Goal: Information Seeking & Learning: Learn about a topic

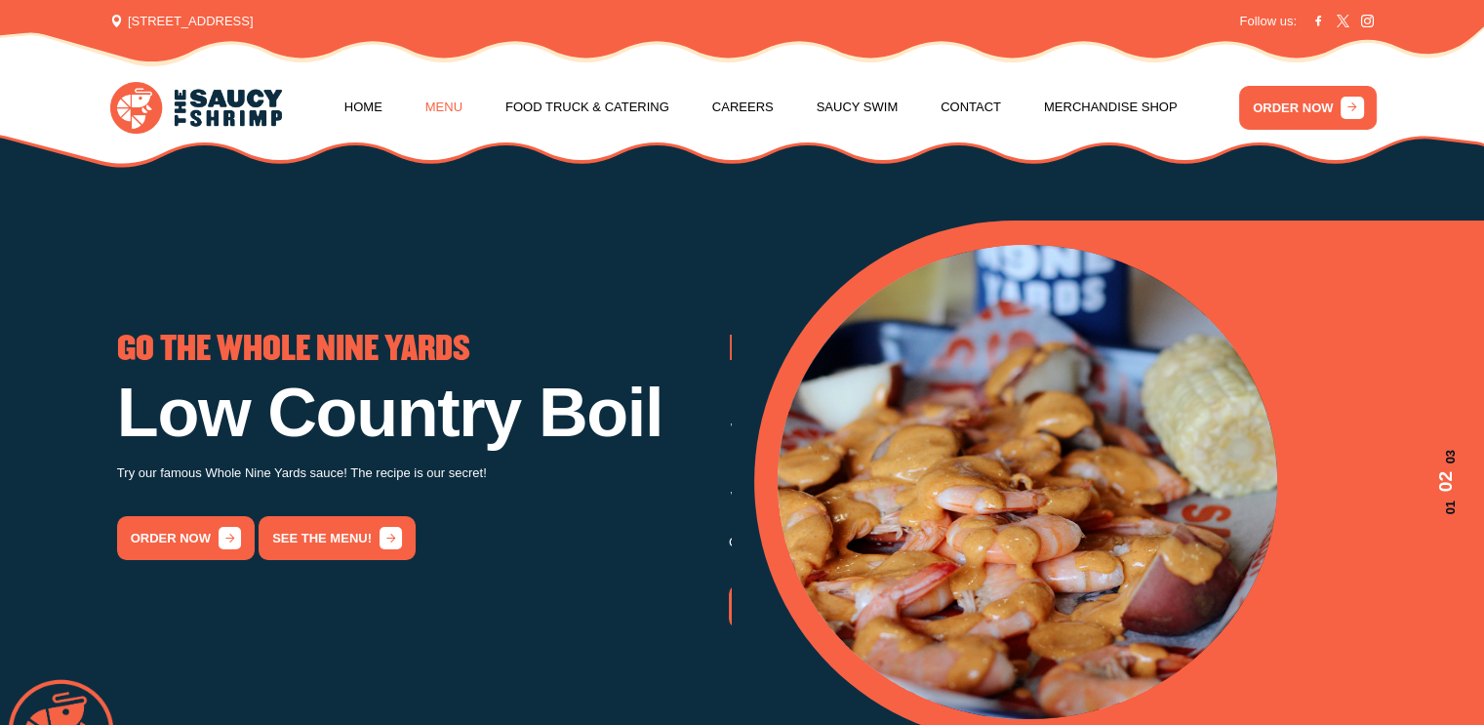
click at [427, 111] on link "Menu" at bounding box center [443, 107] width 37 height 74
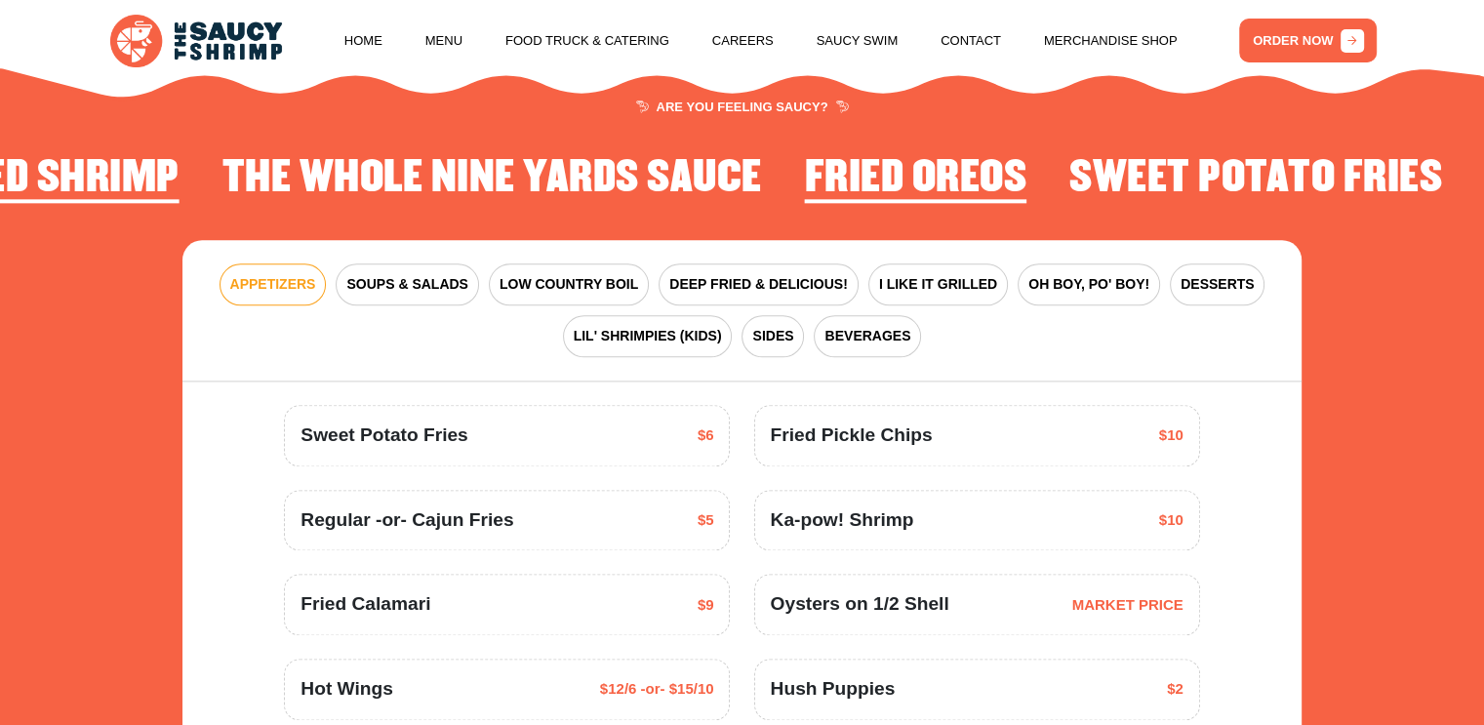
scroll to position [2471, 0]
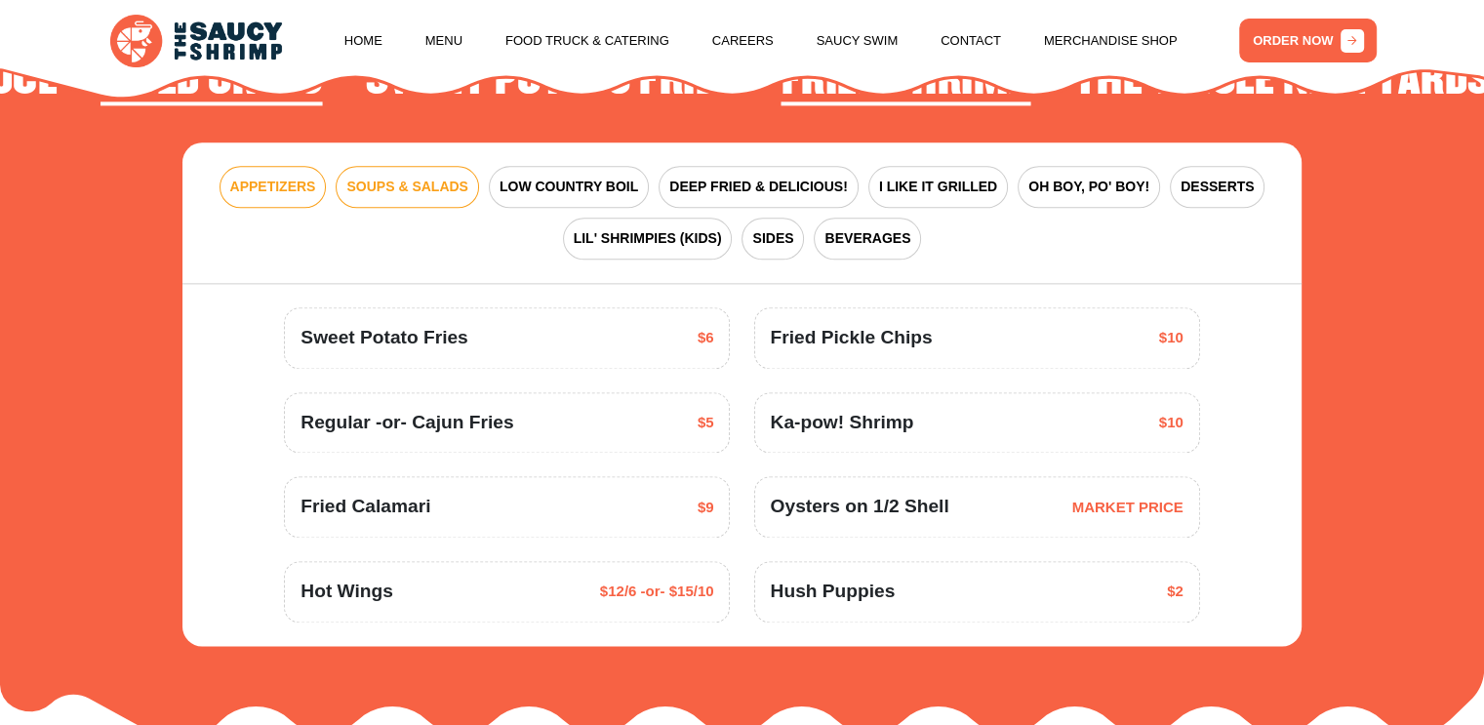
click at [411, 188] on span "SOUPS & SALADS" at bounding box center [406, 187] width 121 height 20
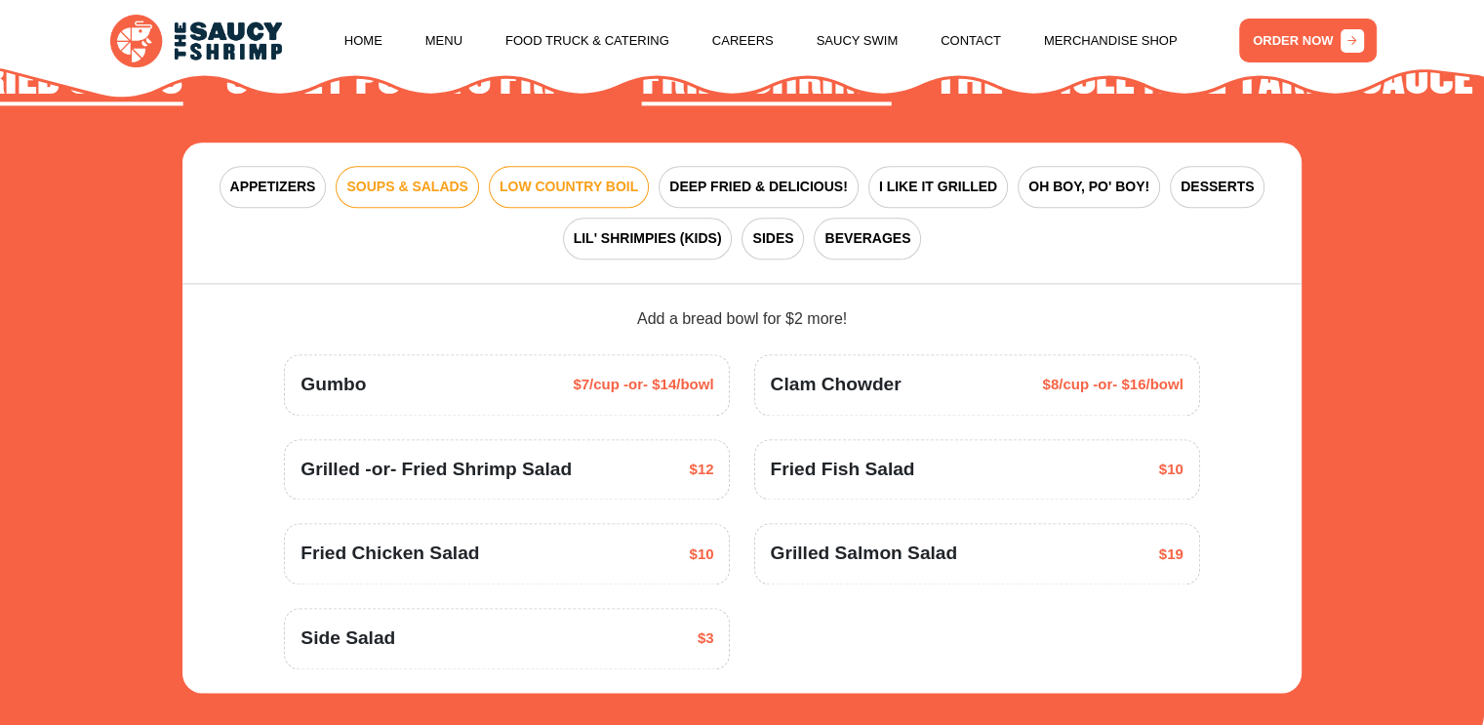
click at [607, 199] on button "LOW COUNTRY BOIL" at bounding box center [569, 187] width 160 height 42
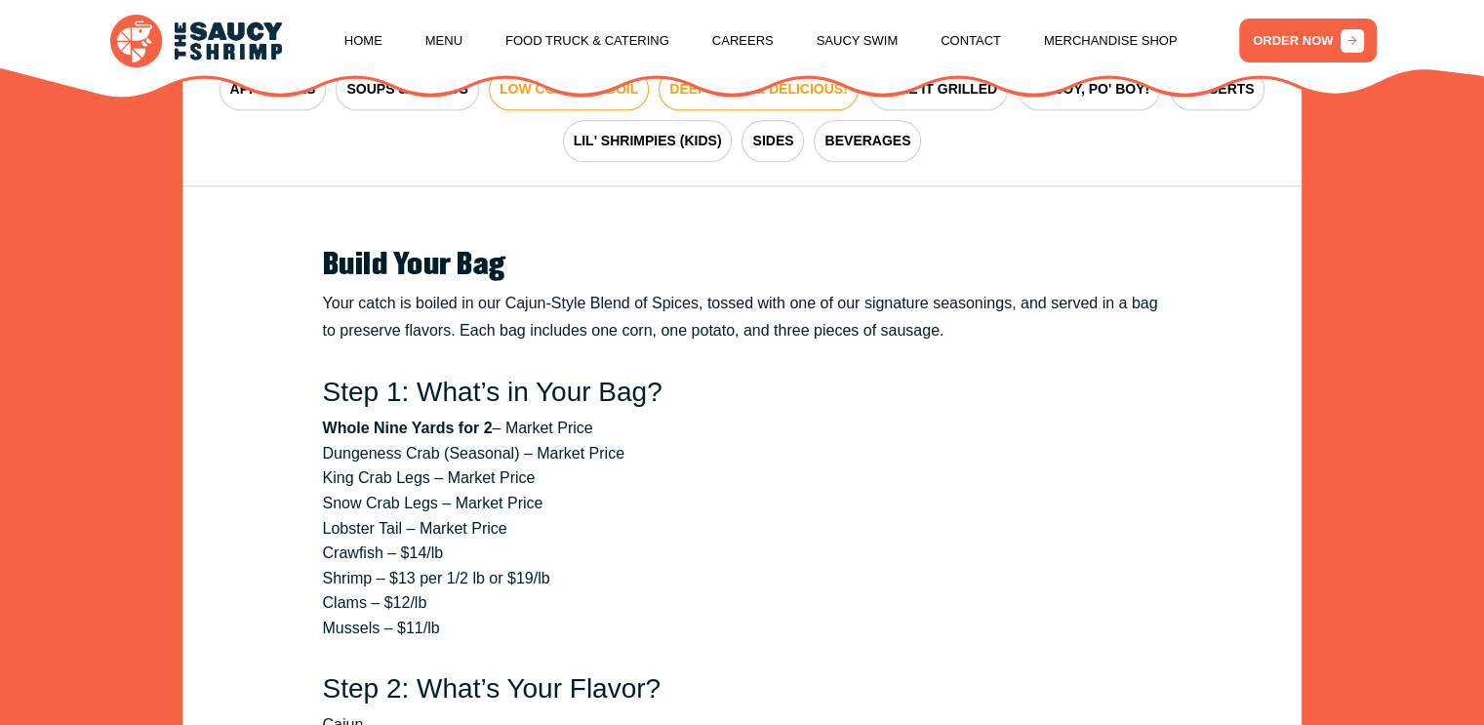
scroll to position [2276, 0]
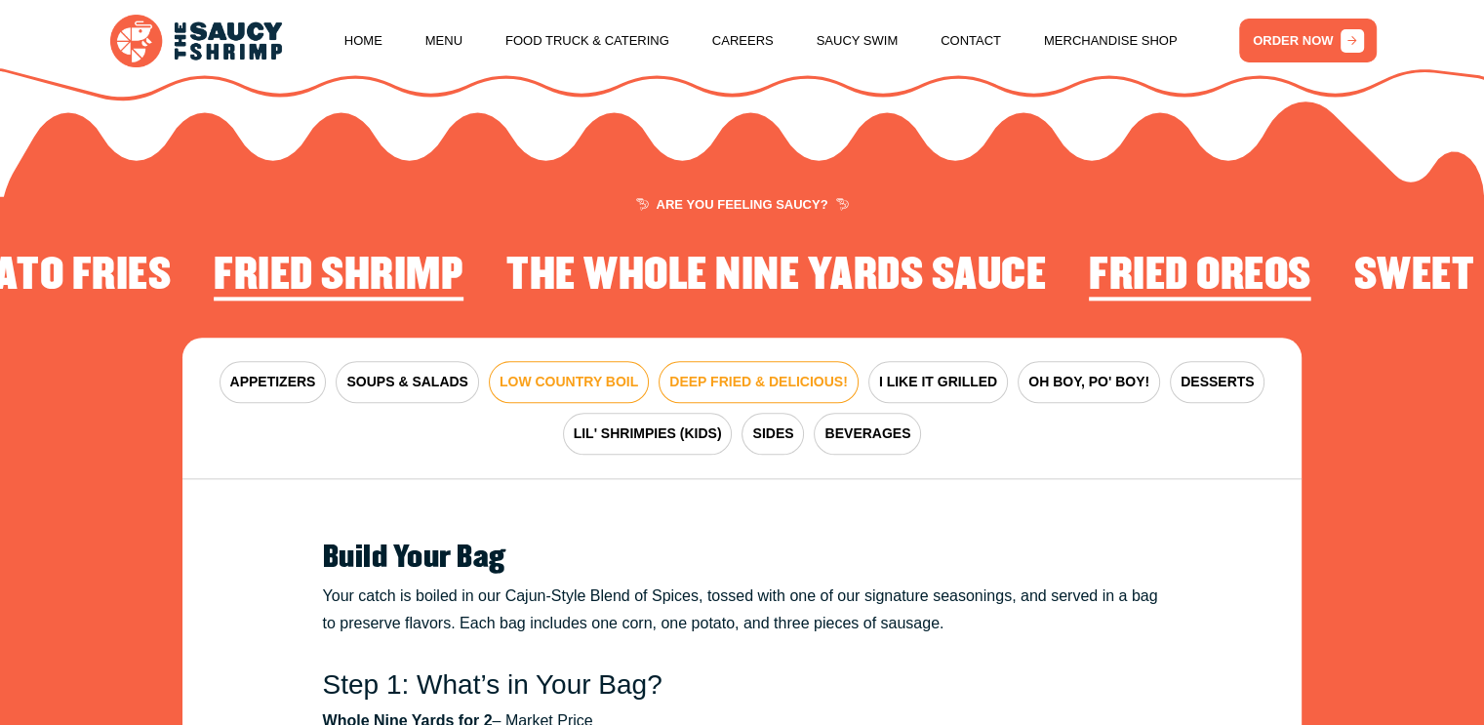
click at [715, 370] on button "DEEP FRIED & DELICIOUS!" at bounding box center [759, 382] width 200 height 42
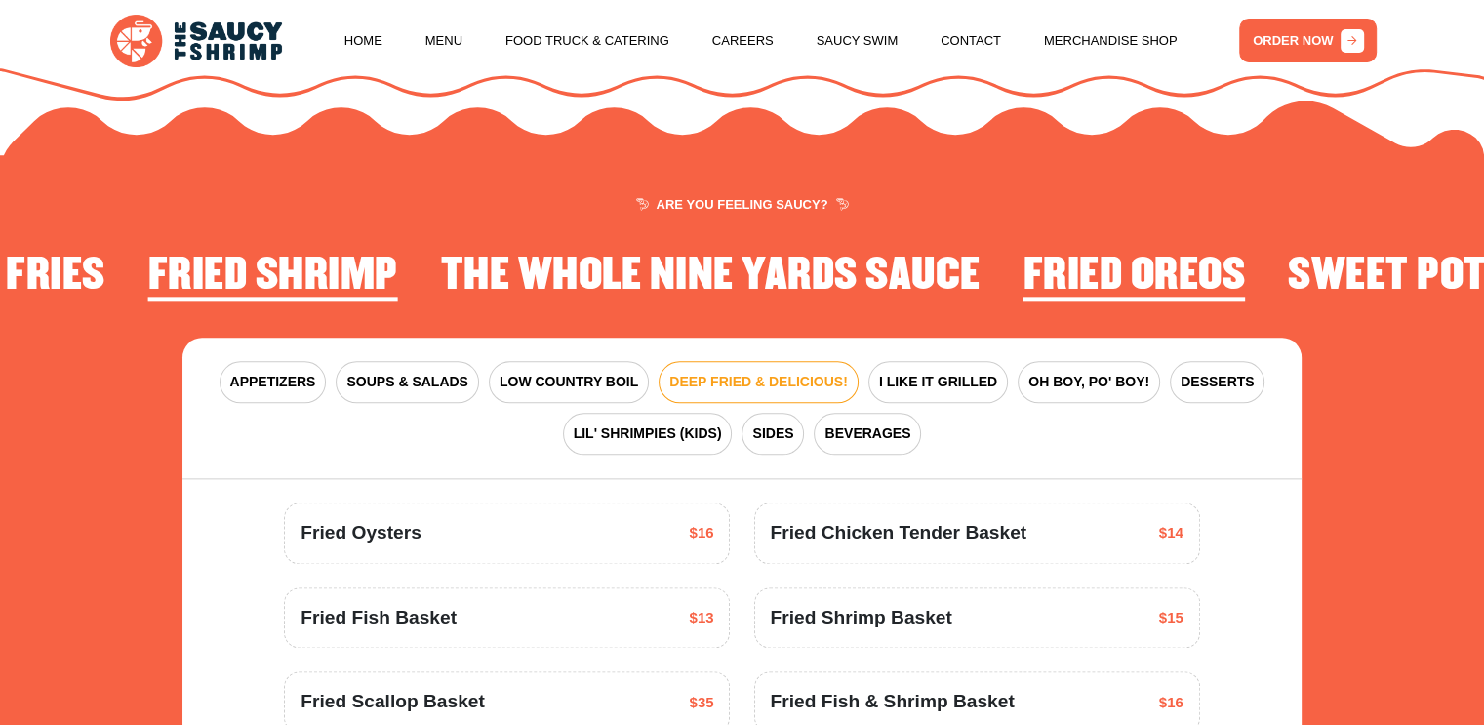
scroll to position [2471, 0]
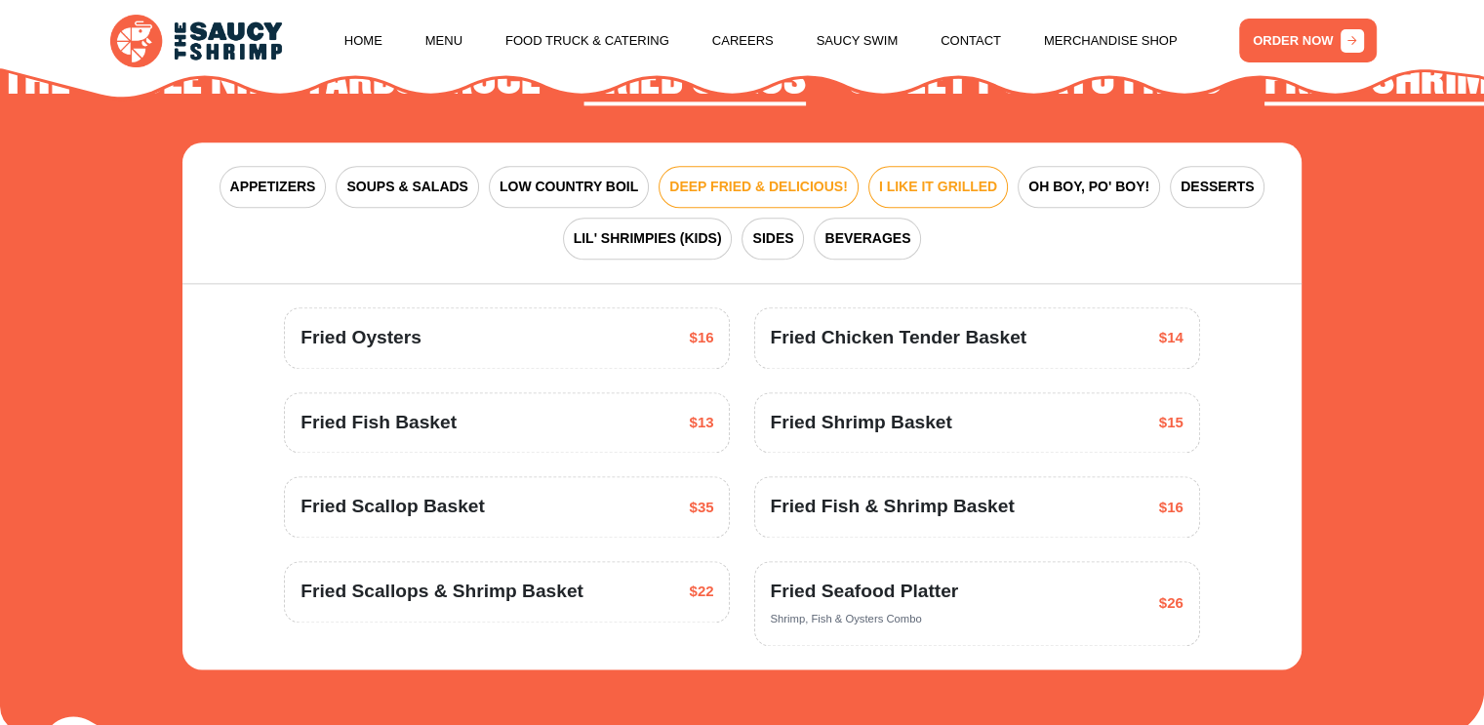
click at [924, 201] on button "I LIKE IT GRILLED" at bounding box center [939, 187] width 140 height 42
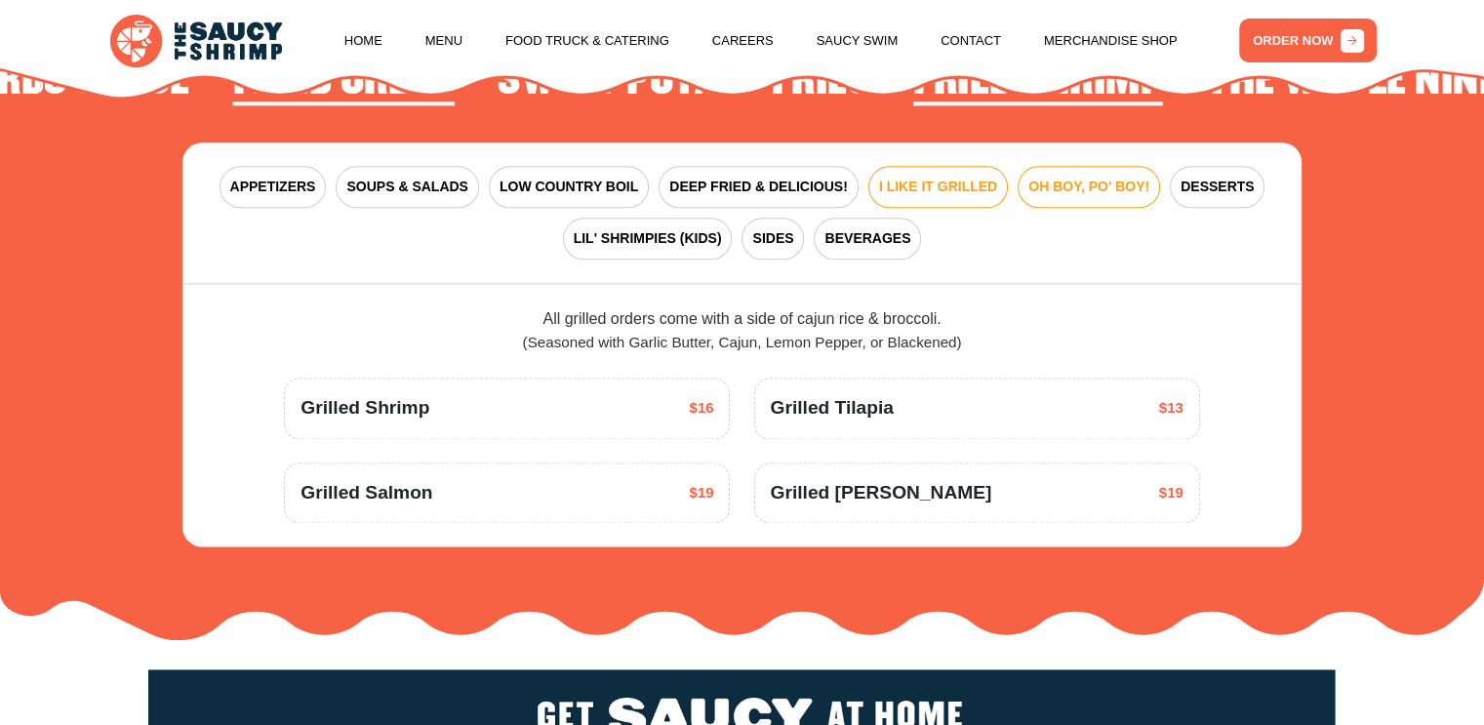
click at [1047, 183] on span "OH BOY, PO' BOY!" at bounding box center [1089, 187] width 121 height 20
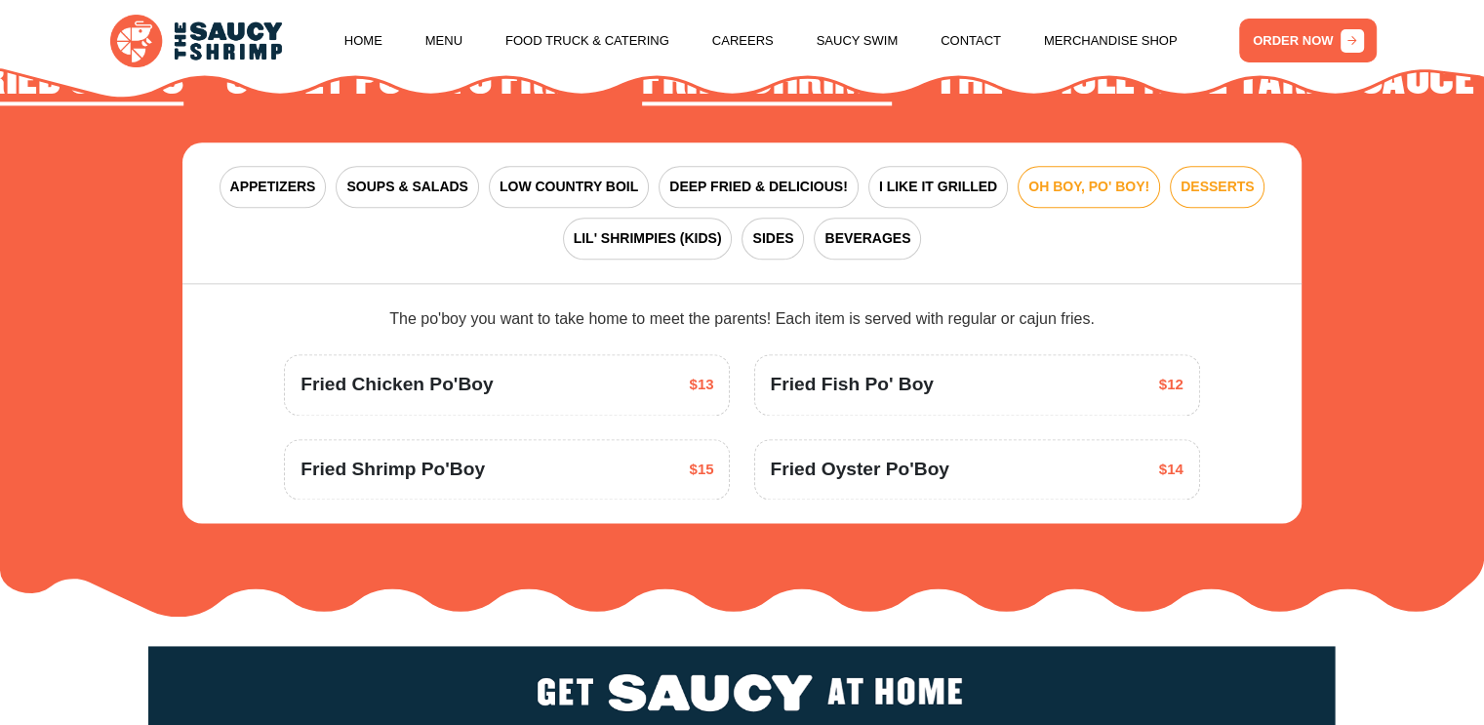
click at [1206, 194] on span "DESSERTS" at bounding box center [1217, 187] width 73 height 20
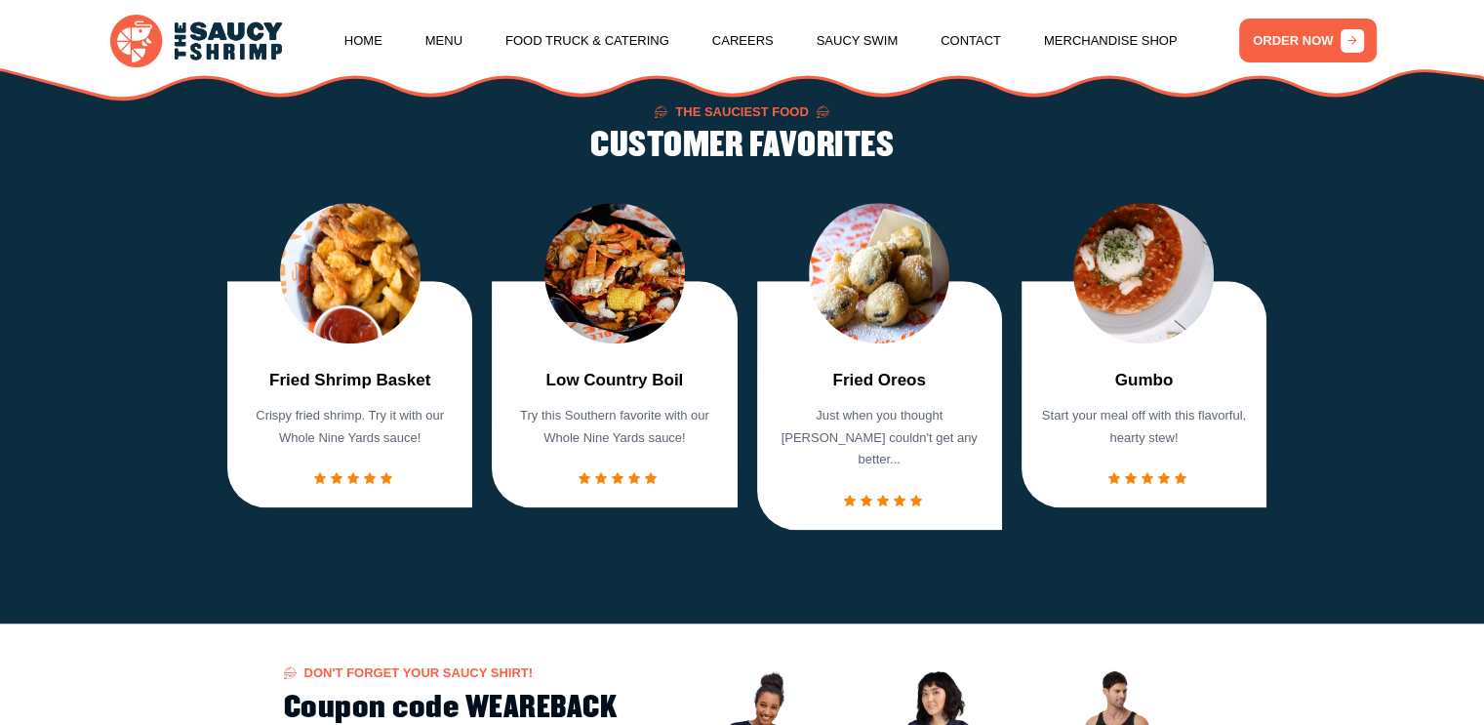
scroll to position [1202, 0]
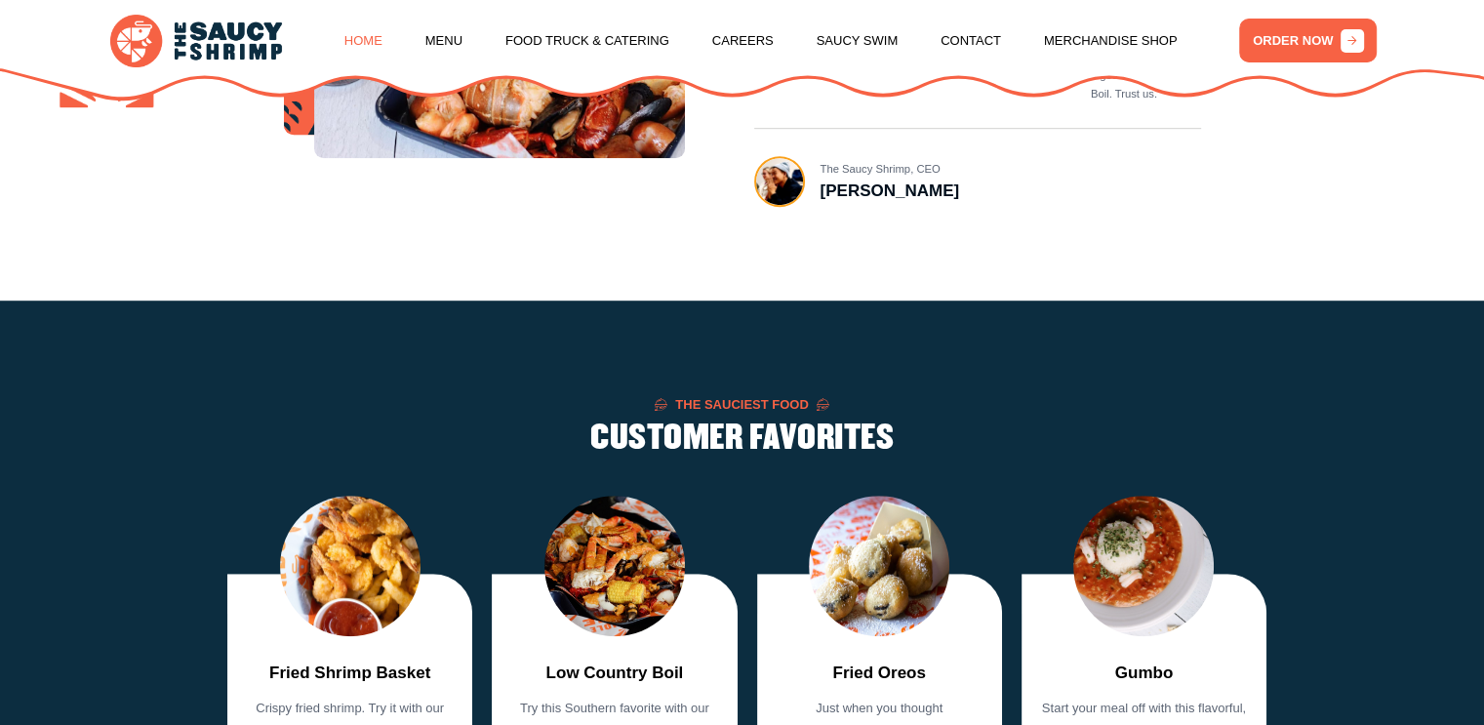
click at [352, 50] on link "Home" at bounding box center [363, 41] width 38 height 74
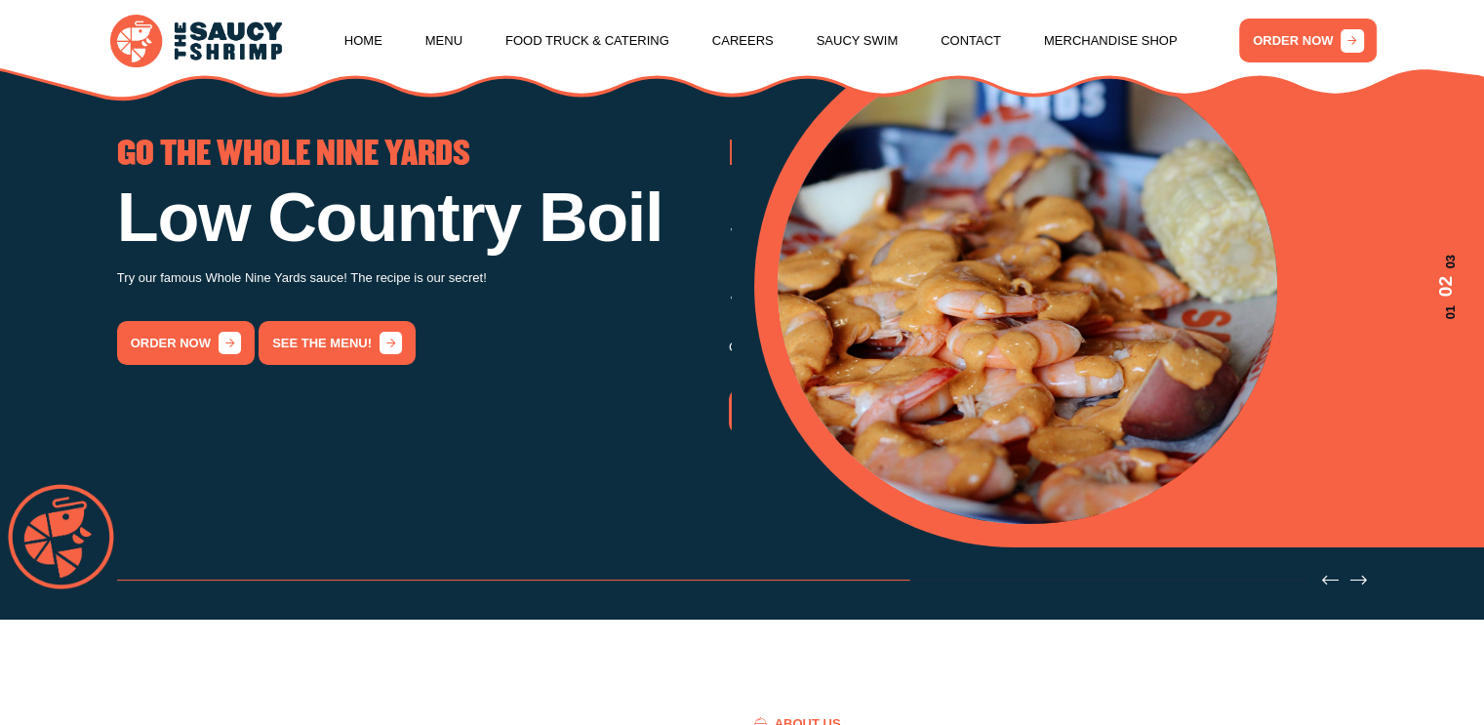
scroll to position [98, 0]
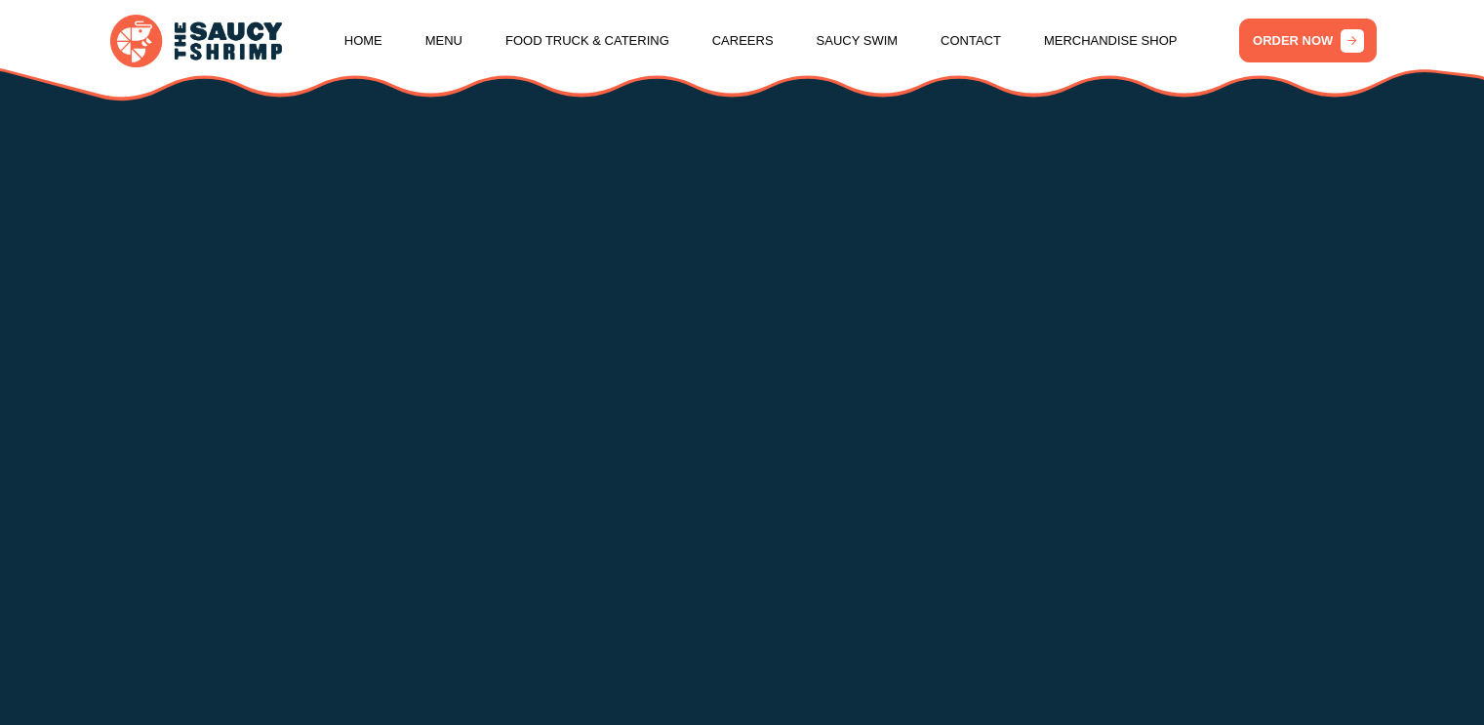
scroll to position [2373, 0]
